Goal: Obtain resource: Obtain resource

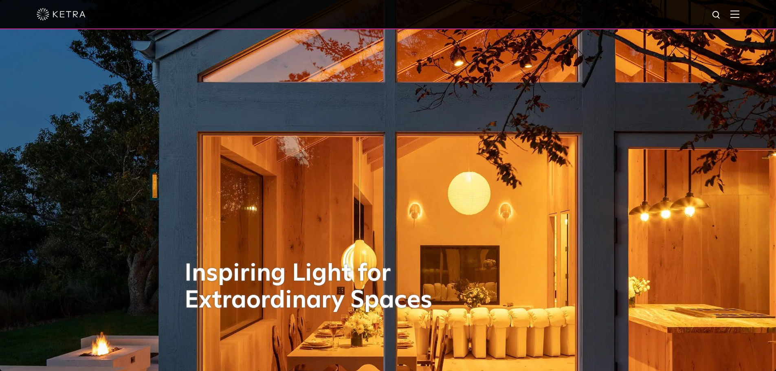
click at [739, 17] on img at bounding box center [734, 14] width 9 height 8
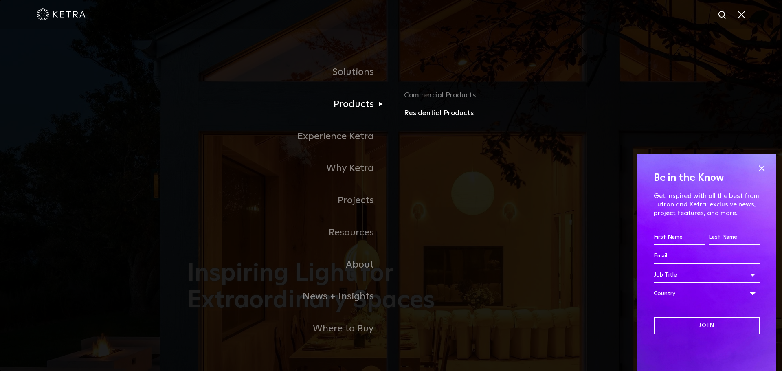
click at [430, 113] on link "Residential Products" at bounding box center [499, 113] width 191 height 12
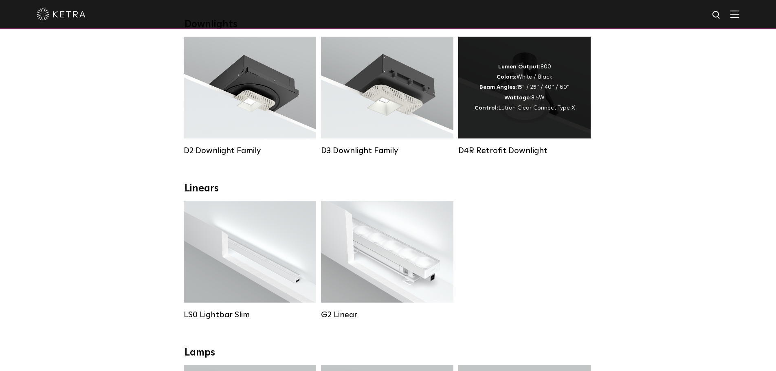
scroll to position [163, 0]
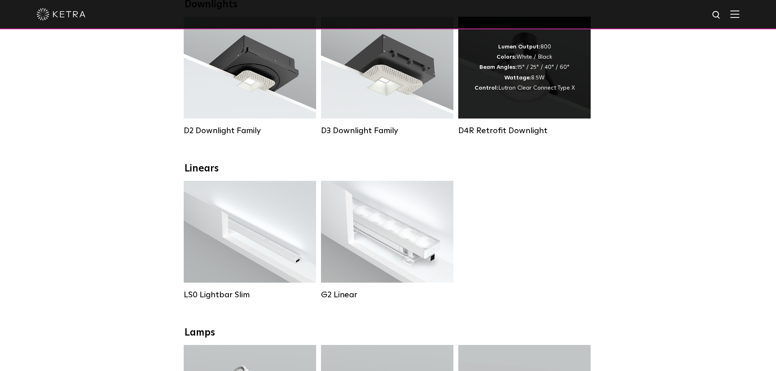
click at [510, 56] on div "Lumen Output: 800 Colors: White / Black Beam Angles: 15° / 25° / 40° / 60° Watt…" at bounding box center [524, 67] width 100 height 51
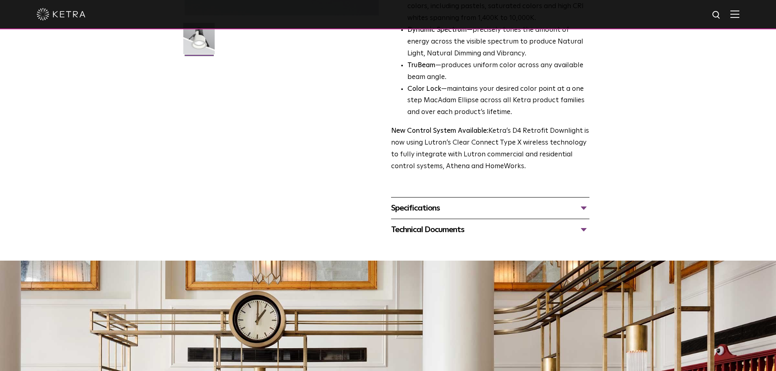
scroll to position [244, 0]
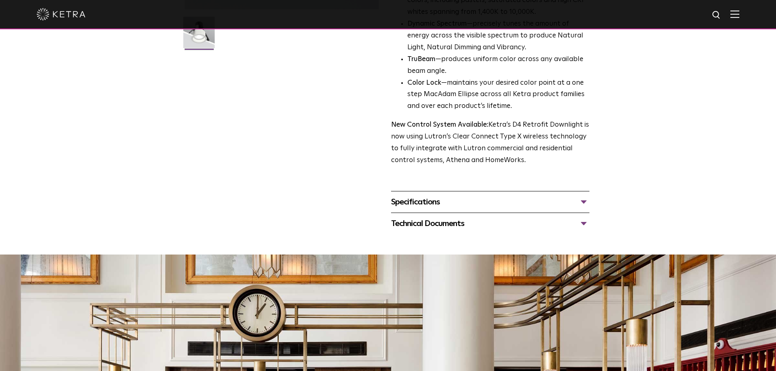
click at [463, 227] on div "Technical Documents" at bounding box center [490, 223] width 198 height 13
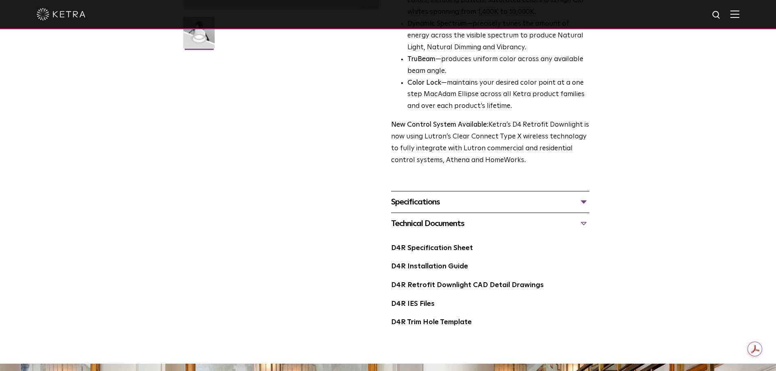
click at [441, 254] on div "D4R Specification Sheet" at bounding box center [490, 251] width 198 height 19
click at [443, 249] on link "D4R Specification Sheet" at bounding box center [432, 248] width 82 height 7
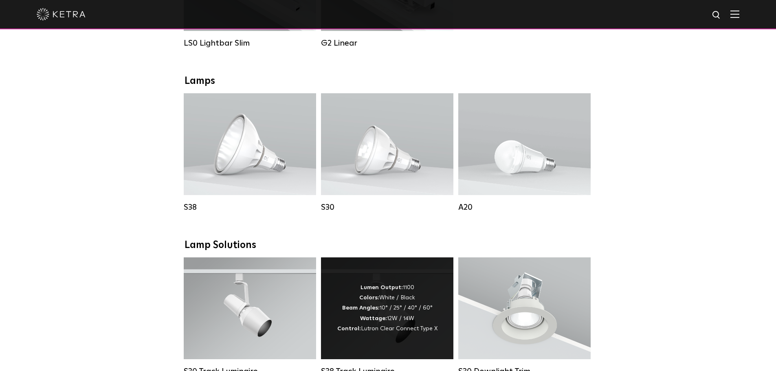
scroll to position [489, 0]
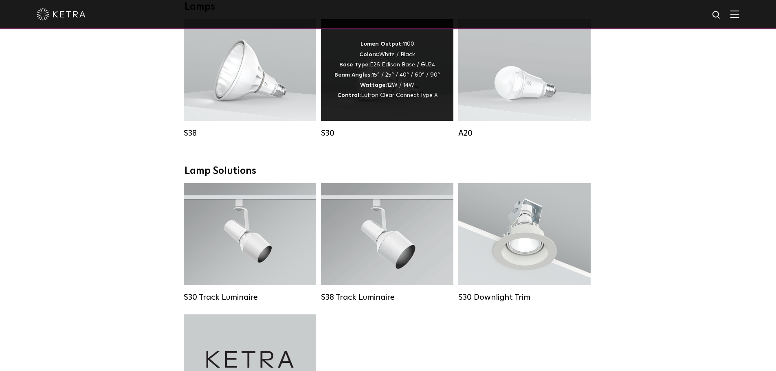
click at [394, 90] on div "Lumen Output: 1100 Colors: White / Black Base Type: E26 Edison Base / GU24 Beam…" at bounding box center [386, 69] width 105 height 61
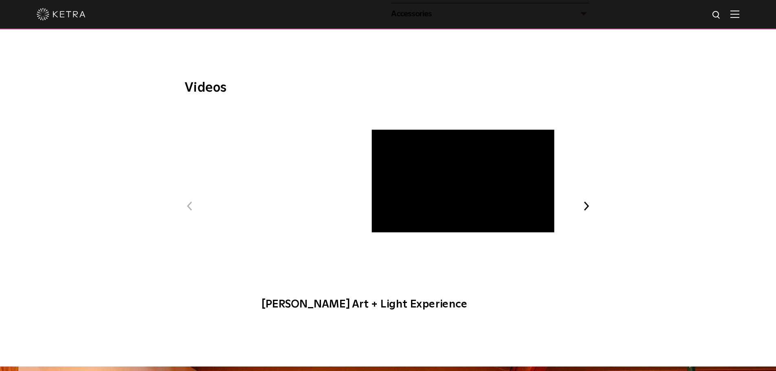
scroll to position [326, 0]
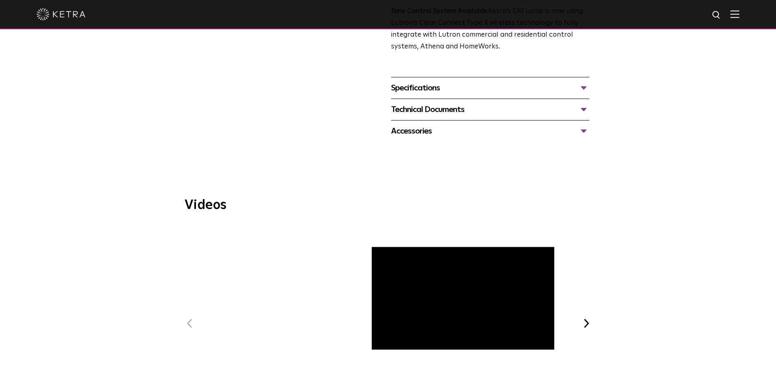
click at [435, 112] on div "Technical Documents" at bounding box center [490, 109] width 198 height 13
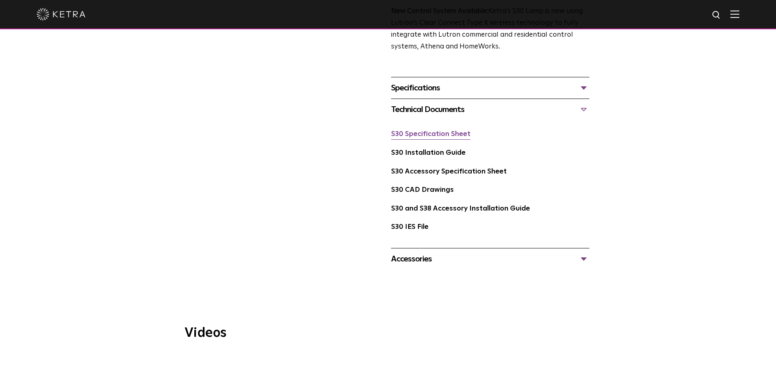
click at [434, 137] on link "S30 Specification Sheet" at bounding box center [430, 134] width 79 height 7
